Goal: Information Seeking & Learning: Learn about a topic

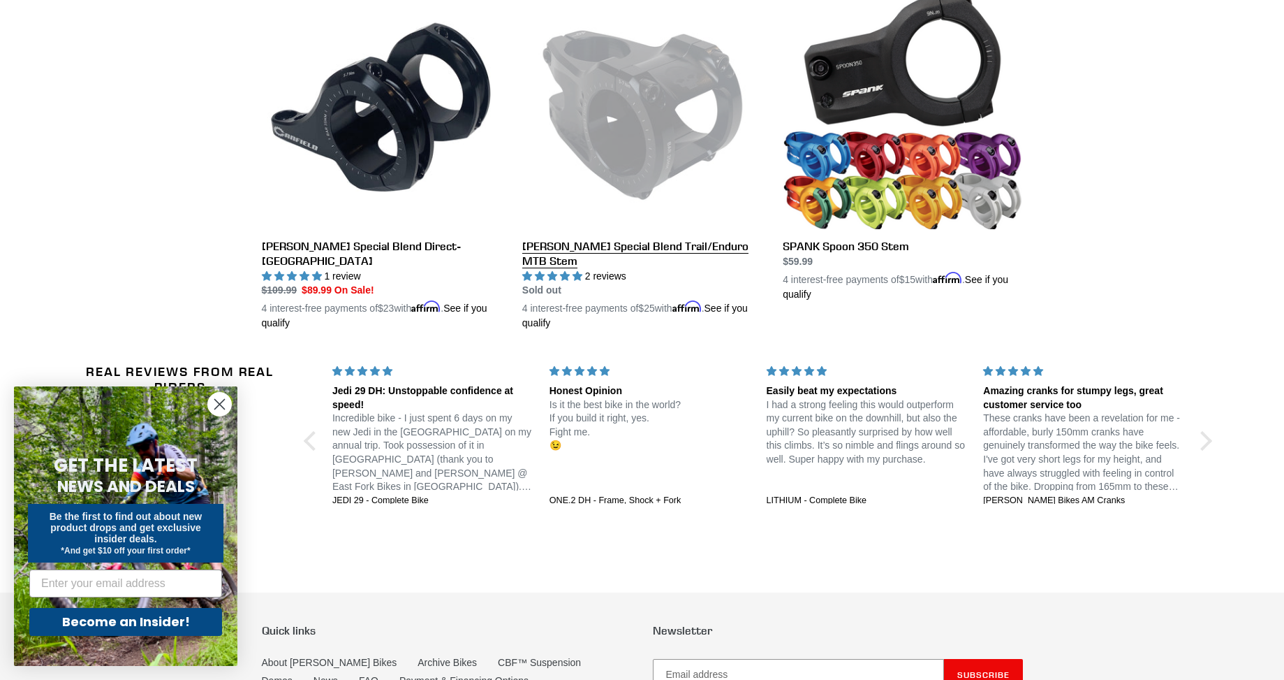
click at [652, 249] on link "Canfield Special Blend Trail/Enduro MTB Stem" at bounding box center [642, 161] width 240 height 342
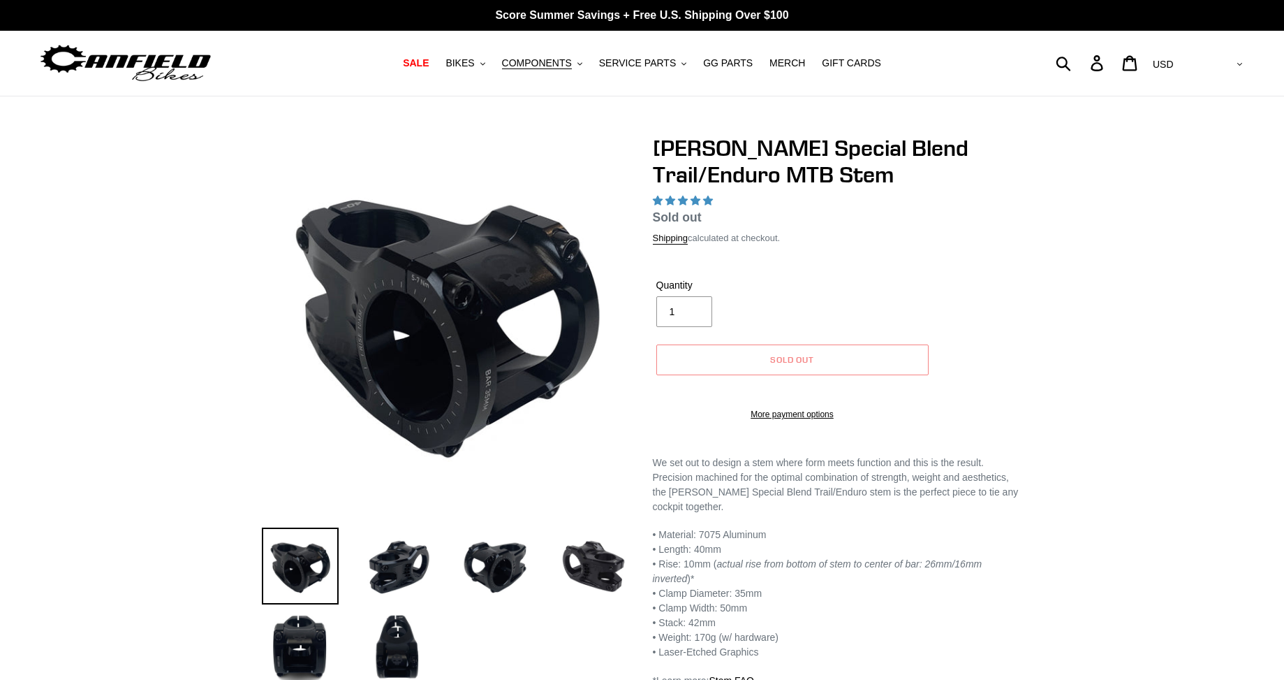
select select "highest-rating"
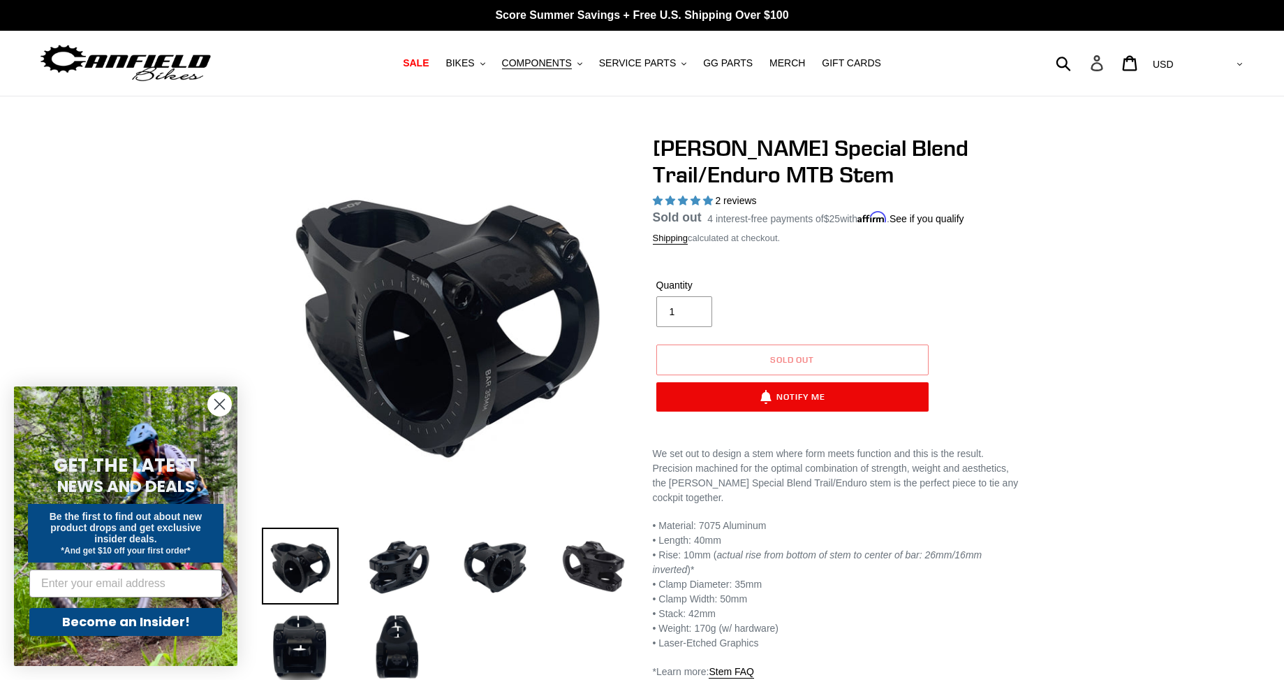
click at [1103, 61] on icon at bounding box center [1097, 63] width 12 height 16
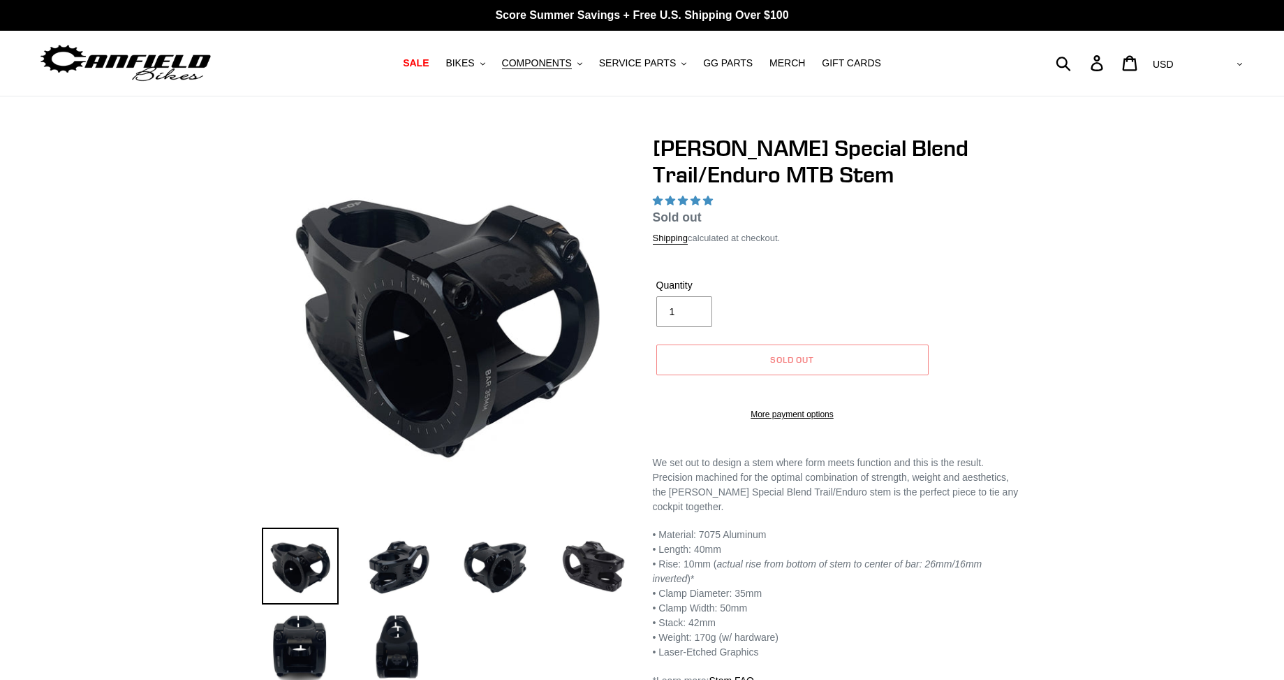
select select "highest-rating"
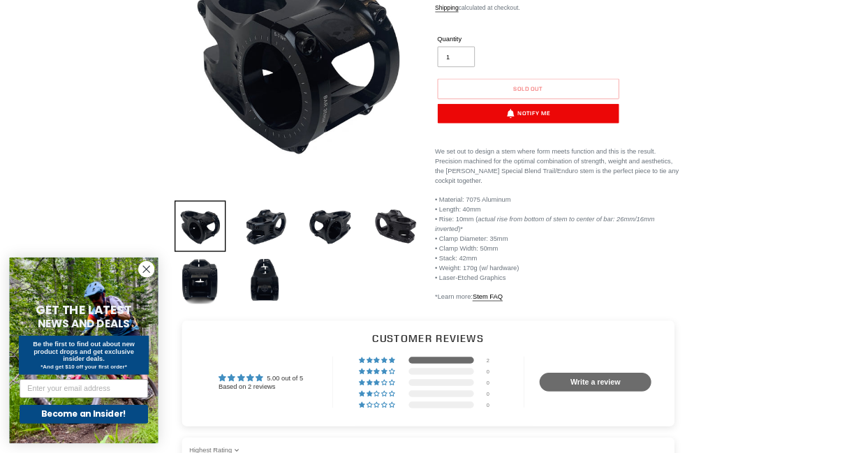
scroll to position [279, 0]
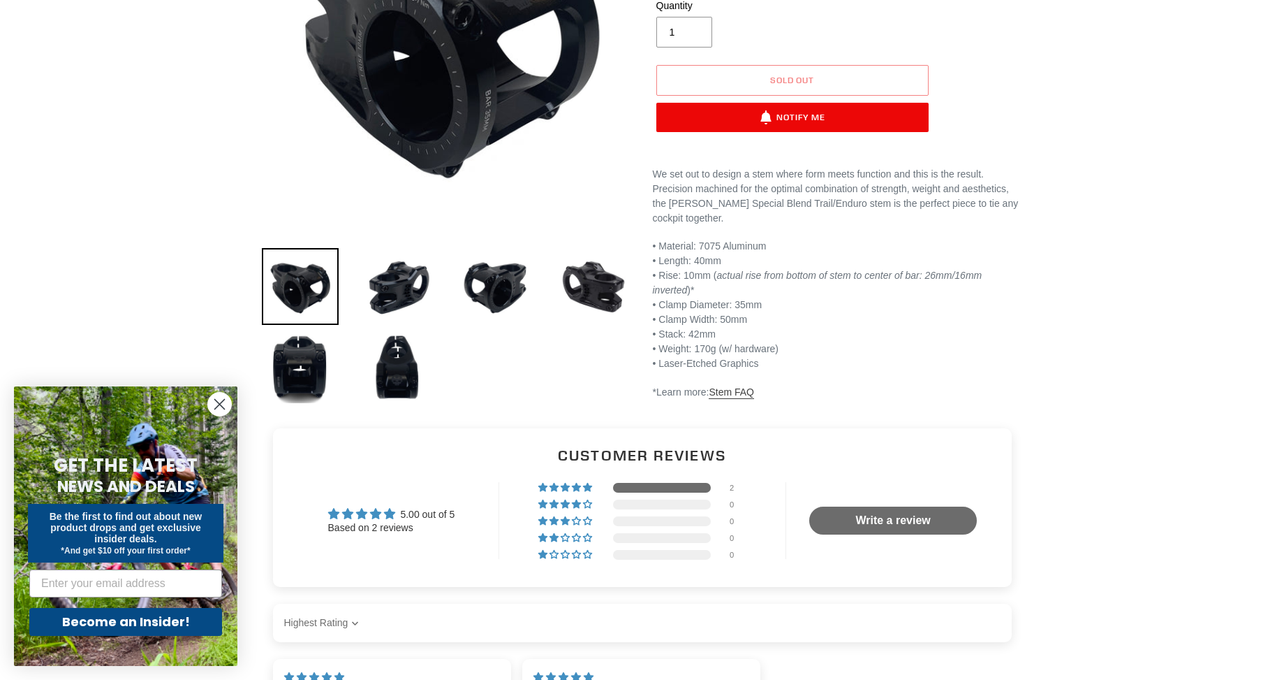
click at [719, 386] on link "Stem FAQ" at bounding box center [731, 392] width 45 height 13
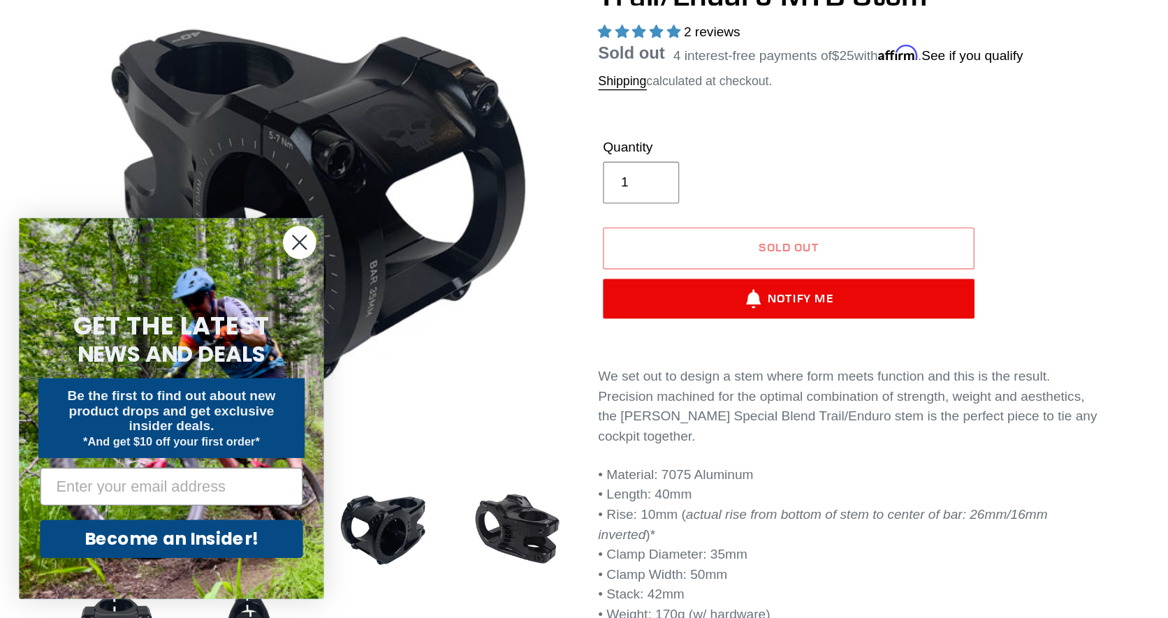
scroll to position [0, 0]
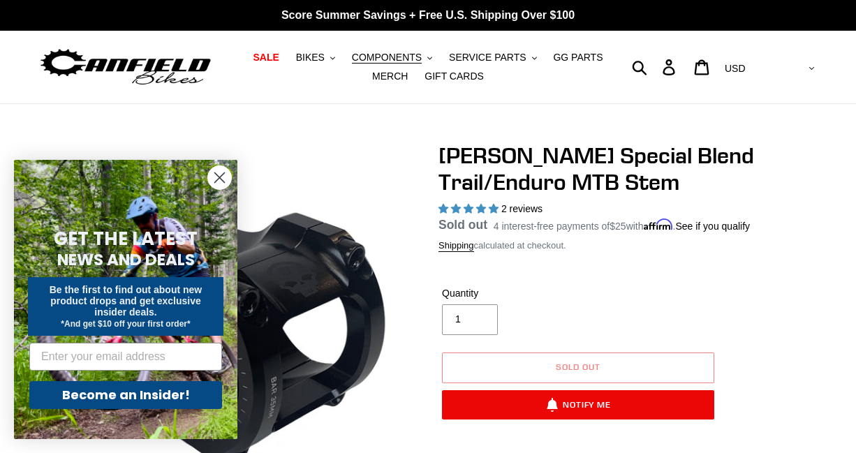
click at [191, 179] on form "GET THE LATEST NEWS AND DEALS Be the first to find out about new product drops …" at bounding box center [126, 299] width 224 height 279
click at [221, 184] on circle "Close dialog" at bounding box center [219, 177] width 23 height 23
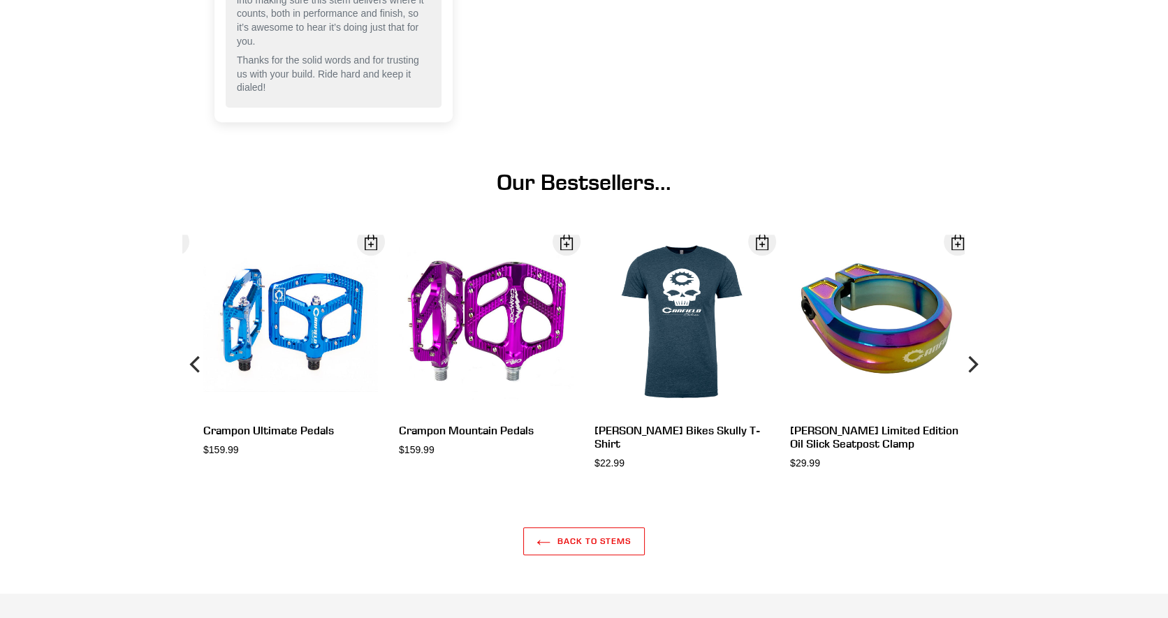
scroll to position [1764, 0]
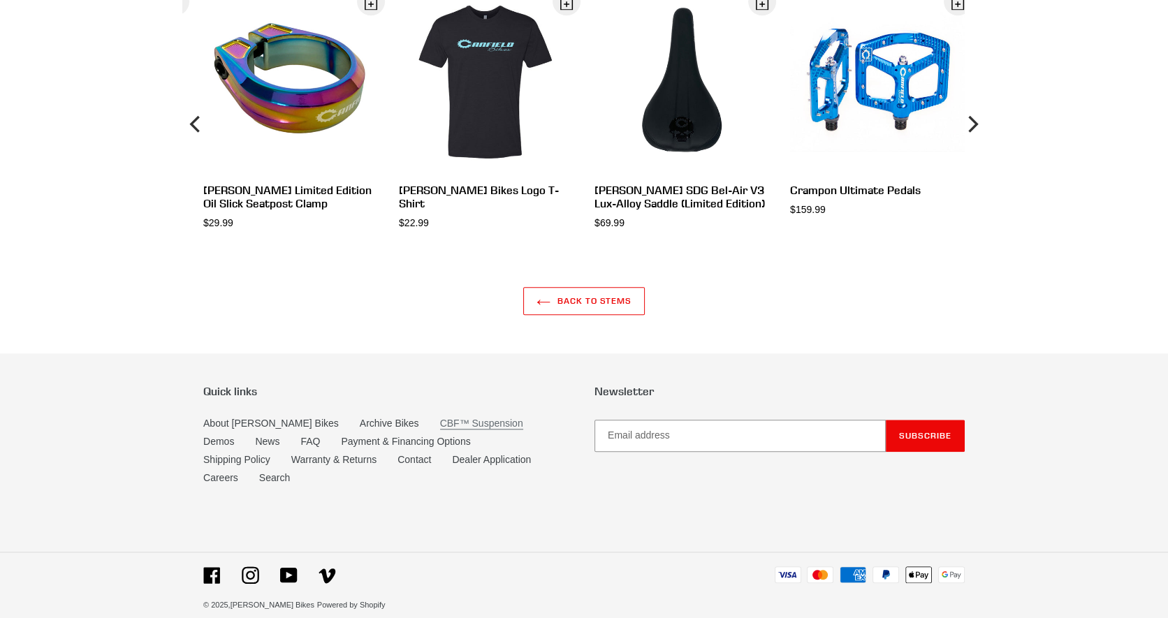
click at [440, 422] on link "CBF™ Suspension" at bounding box center [481, 424] width 83 height 12
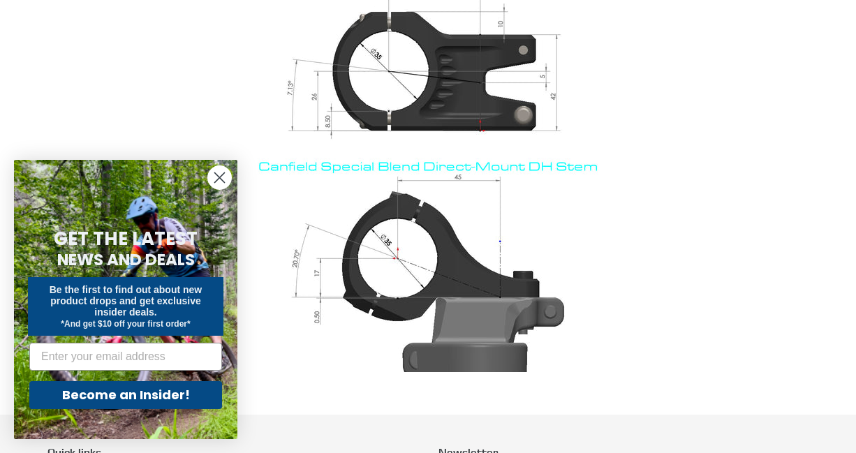
scroll to position [186, 0]
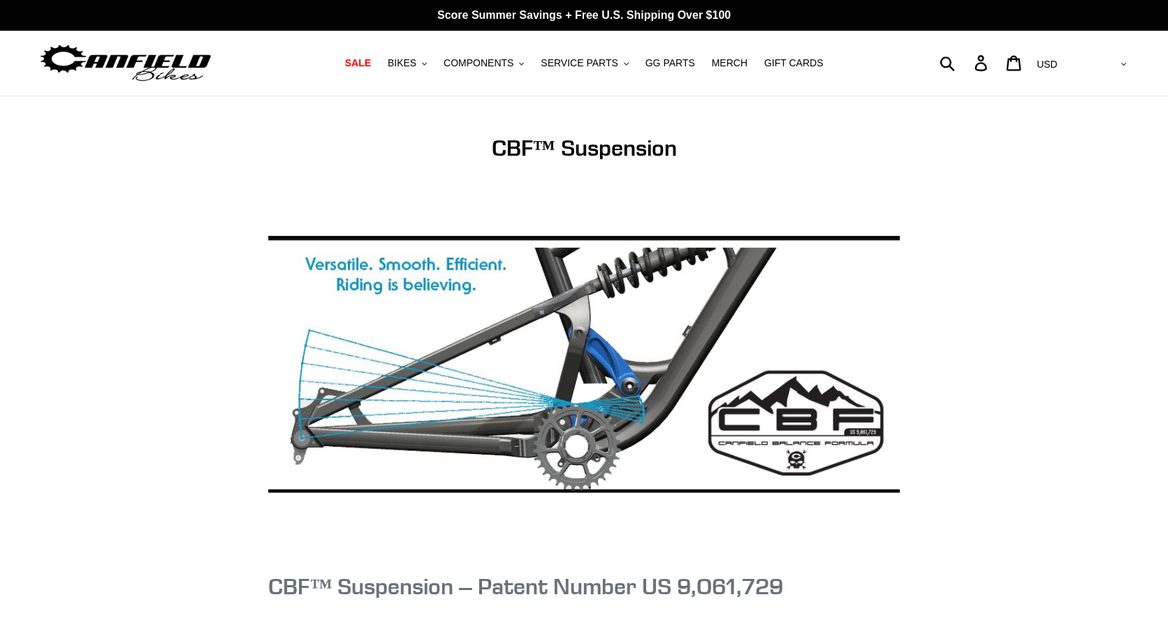
click at [999, 58] on div "Submit Search Log in Cart 0 items Currency AED AFN ALL AMD ANG AUD AWG AZN [GEO…" at bounding box center [993, 62] width 273 height 31
click at [966, 64] on form "Submit" at bounding box center [911, 62] width 109 height 31
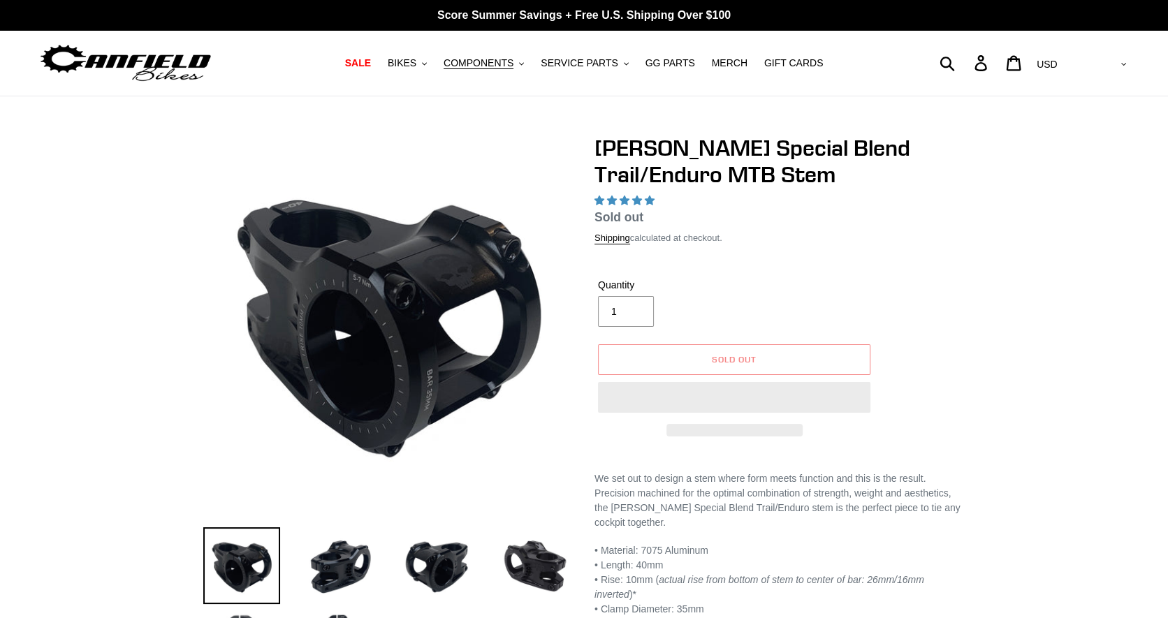
select select "highest-rating"
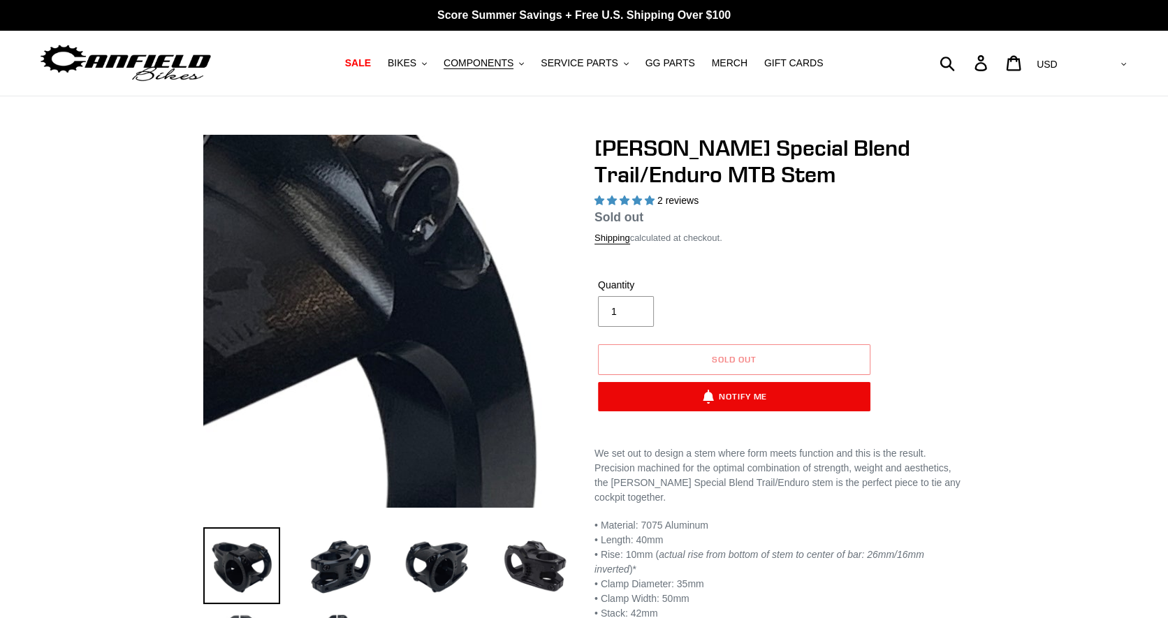
scroll to position [1162, 0]
